Goal: Complete application form

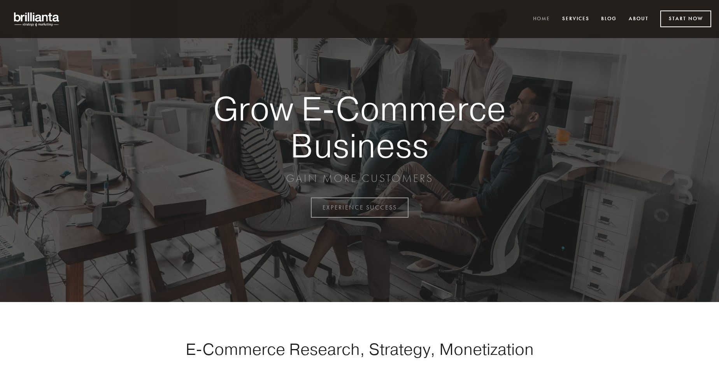
scroll to position [2040, 0]
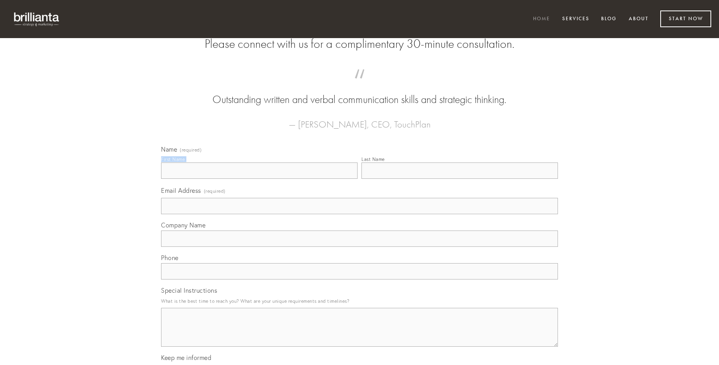
type input "[PERSON_NAME]"
click at [460, 179] on input "Last Name" at bounding box center [460, 171] width 197 height 16
type input "[PERSON_NAME]"
click at [360, 214] on input "Email Address (required)" at bounding box center [359, 206] width 397 height 16
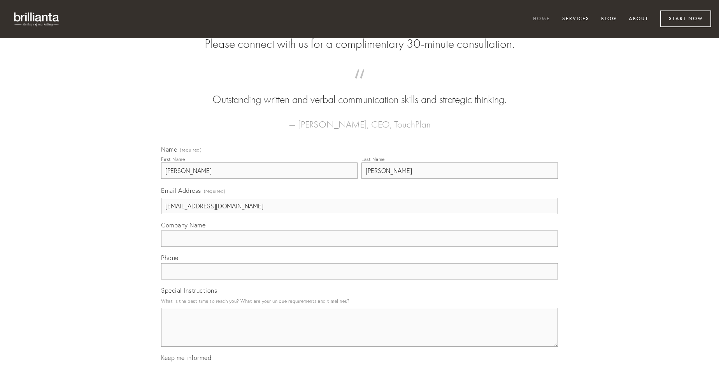
type input "[EMAIL_ADDRESS][DOMAIN_NAME]"
click at [360, 247] on input "Company Name" at bounding box center [359, 239] width 397 height 16
type input "ipsum"
click at [360, 280] on input "text" at bounding box center [359, 271] width 397 height 16
click at [360, 335] on textarea "Special Instructions" at bounding box center [359, 327] width 397 height 39
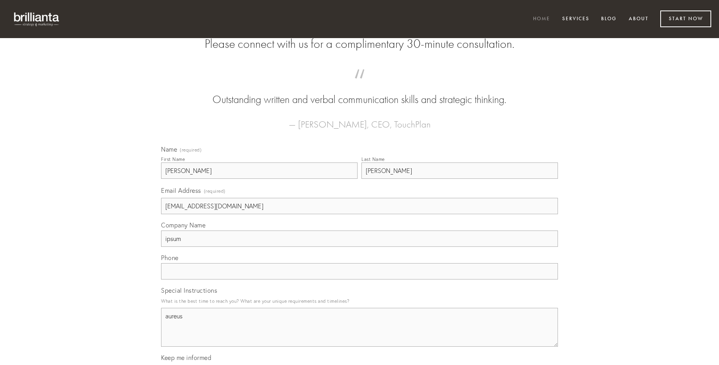
type textarea "aureus"
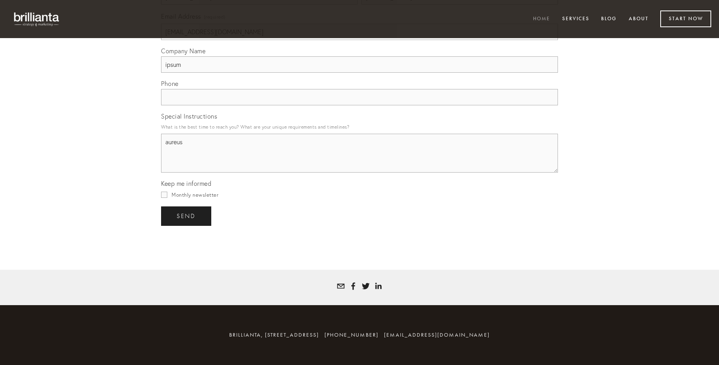
click at [187, 216] on span "send" at bounding box center [186, 216] width 19 height 7
